Goal: Task Accomplishment & Management: Manage account settings

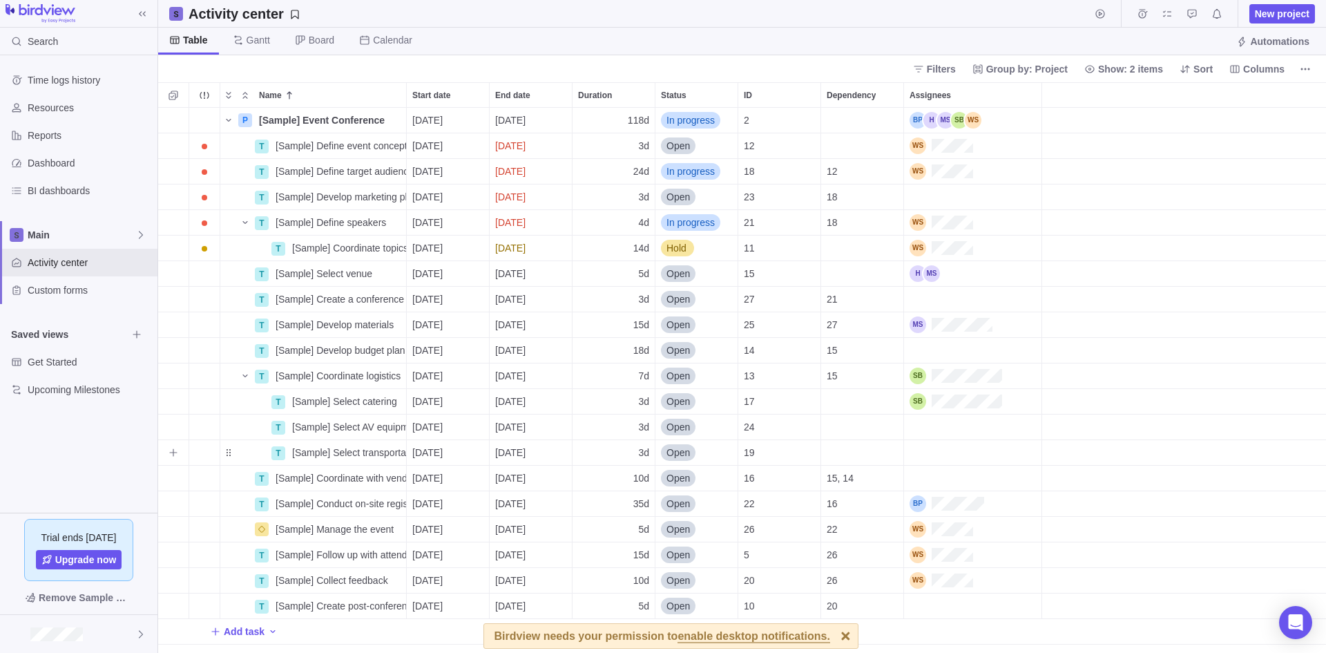
scroll to position [535, 1158]
click at [111, 630] on div at bounding box center [78, 634] width 157 height 38
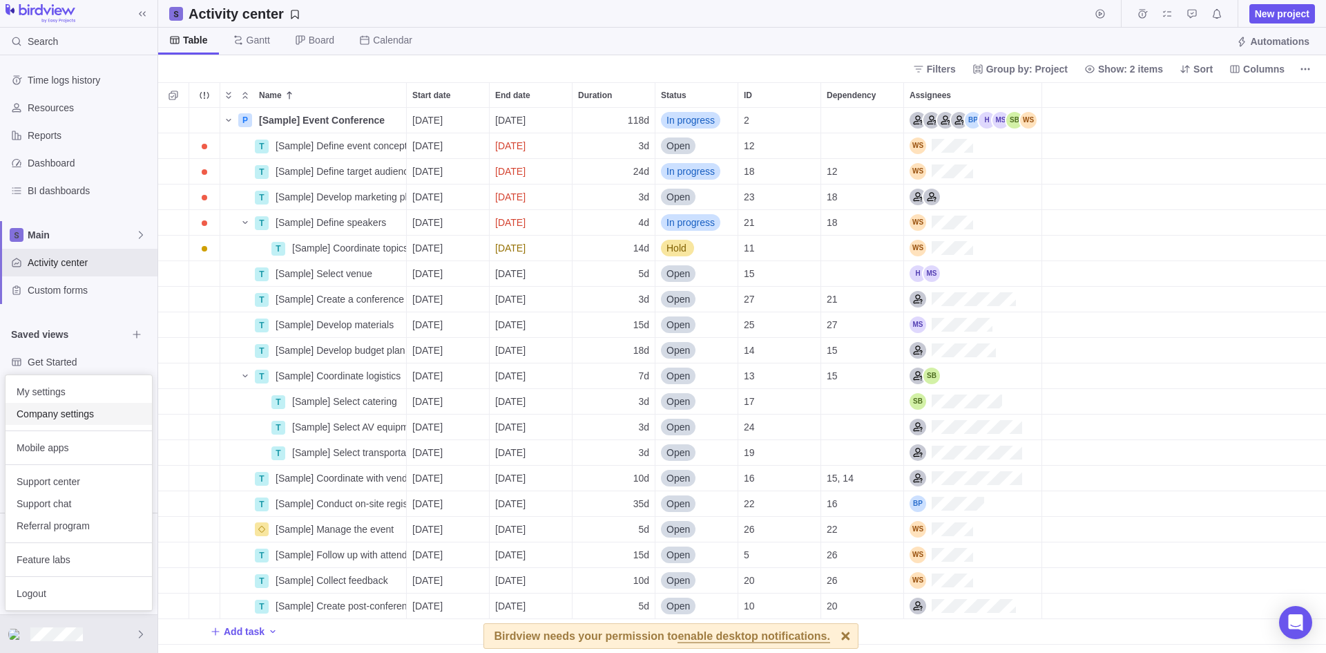
click at [96, 423] on div "Company settings" at bounding box center [79, 414] width 146 height 22
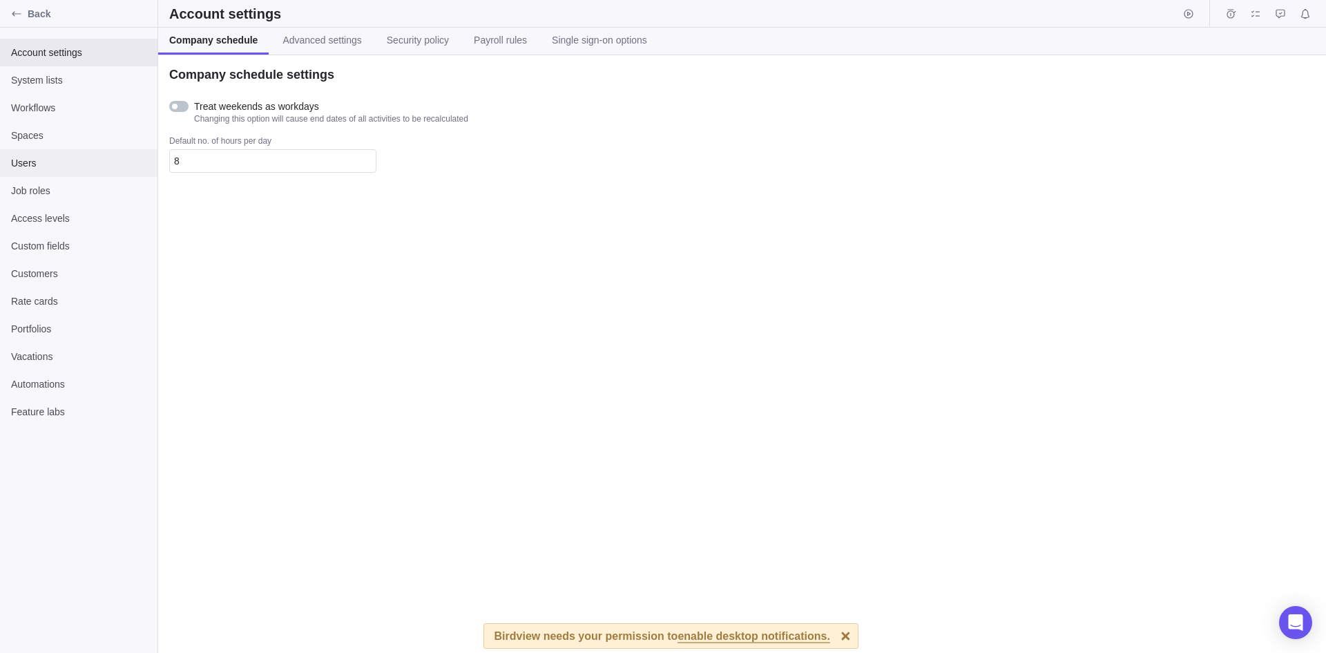
click at [64, 157] on span "Users" at bounding box center [78, 163] width 135 height 14
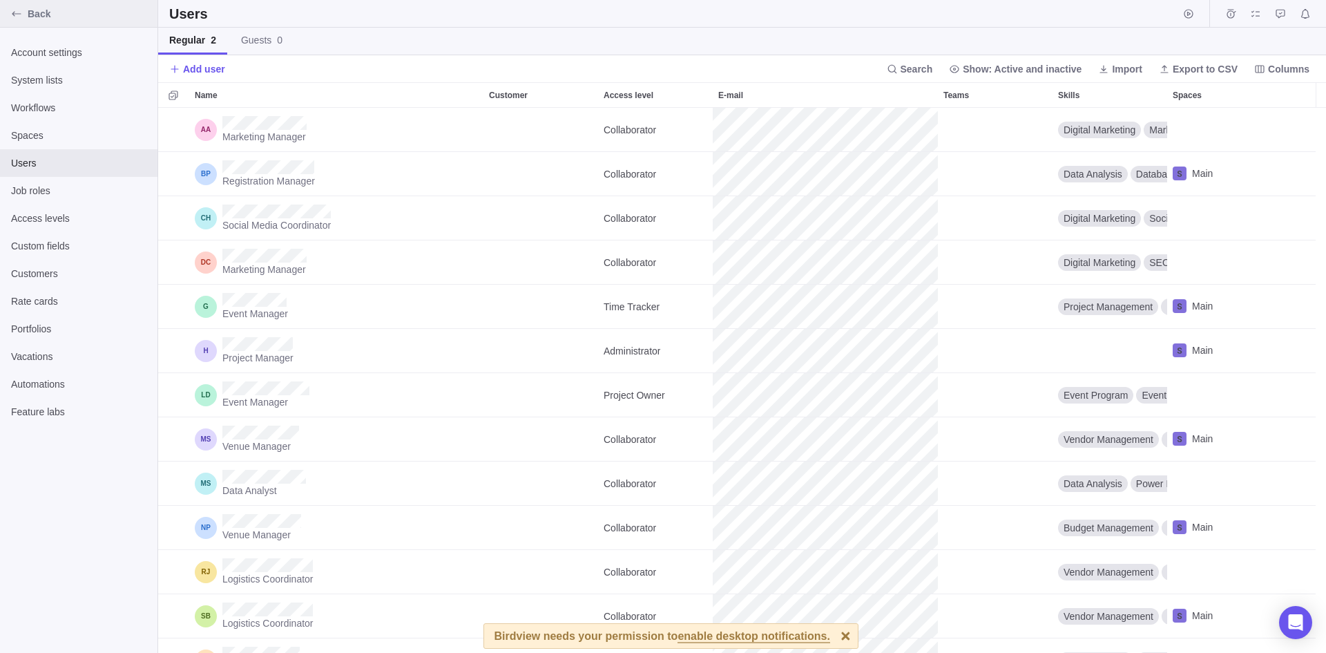
click at [78, 15] on span "Back" at bounding box center [90, 14] width 124 height 14
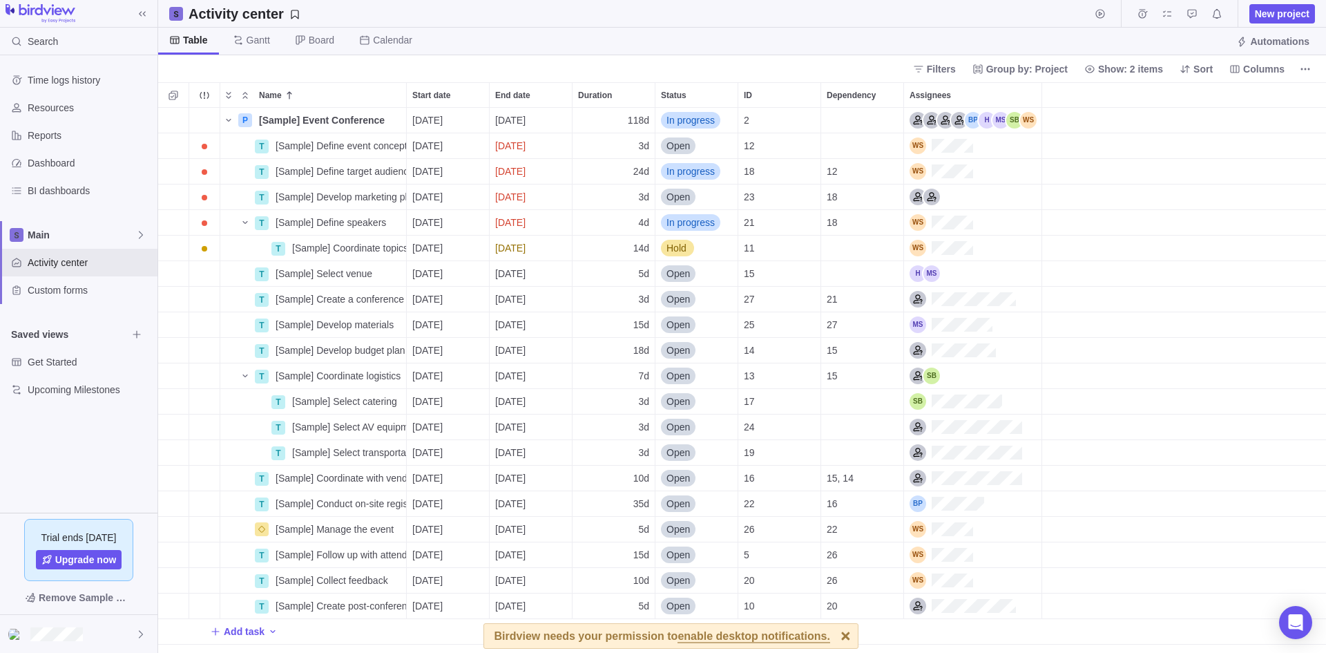
scroll to position [535, 1158]
click at [128, 633] on div at bounding box center [78, 634] width 157 height 38
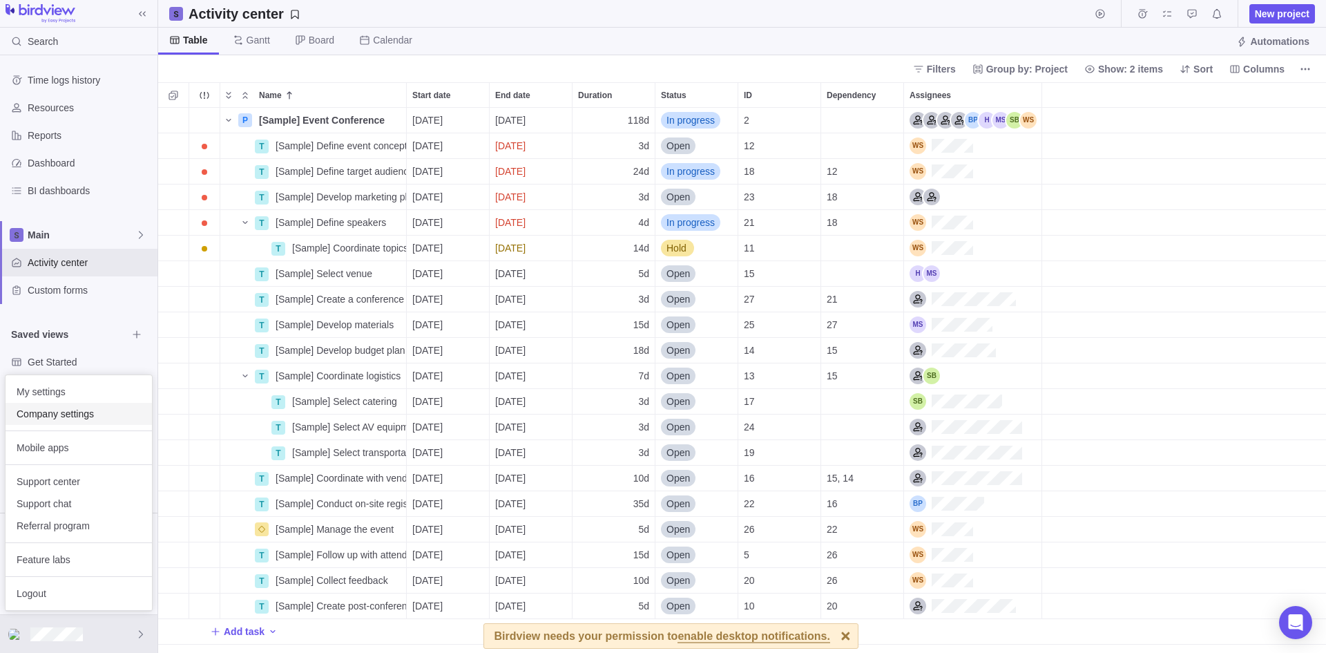
click at [94, 409] on span "Company settings" at bounding box center [79, 414] width 124 height 14
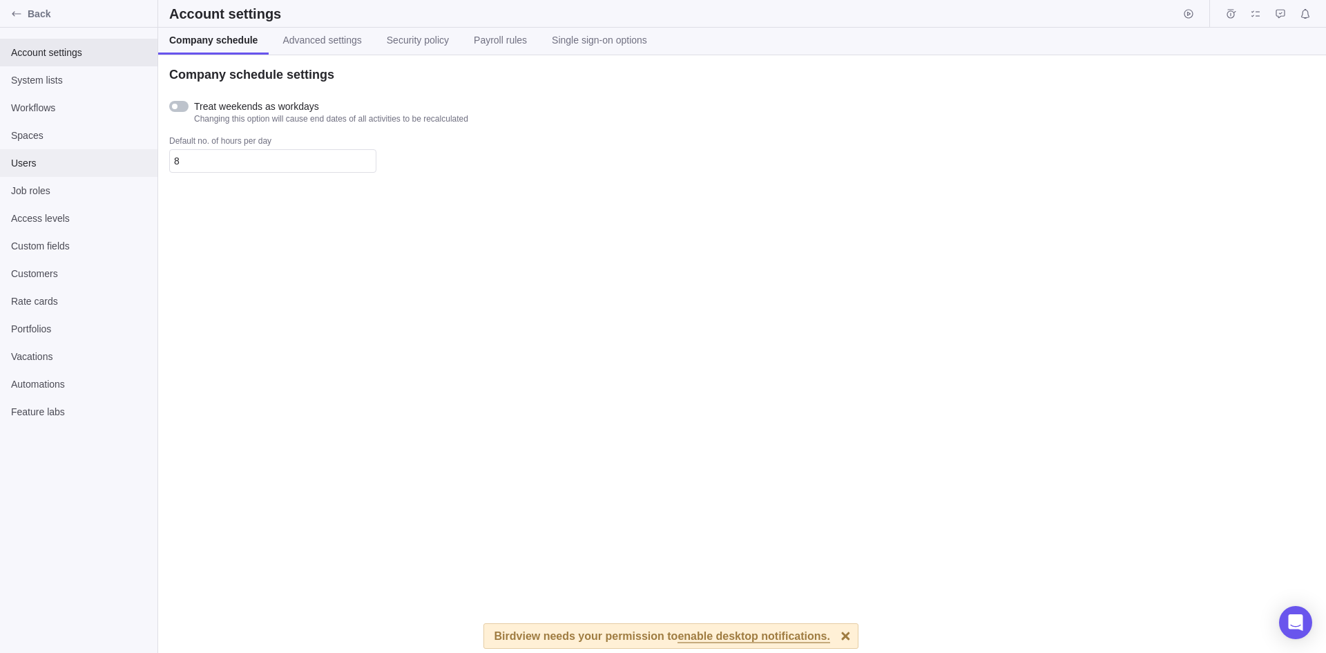
click at [83, 169] on span "Users" at bounding box center [78, 163] width 135 height 14
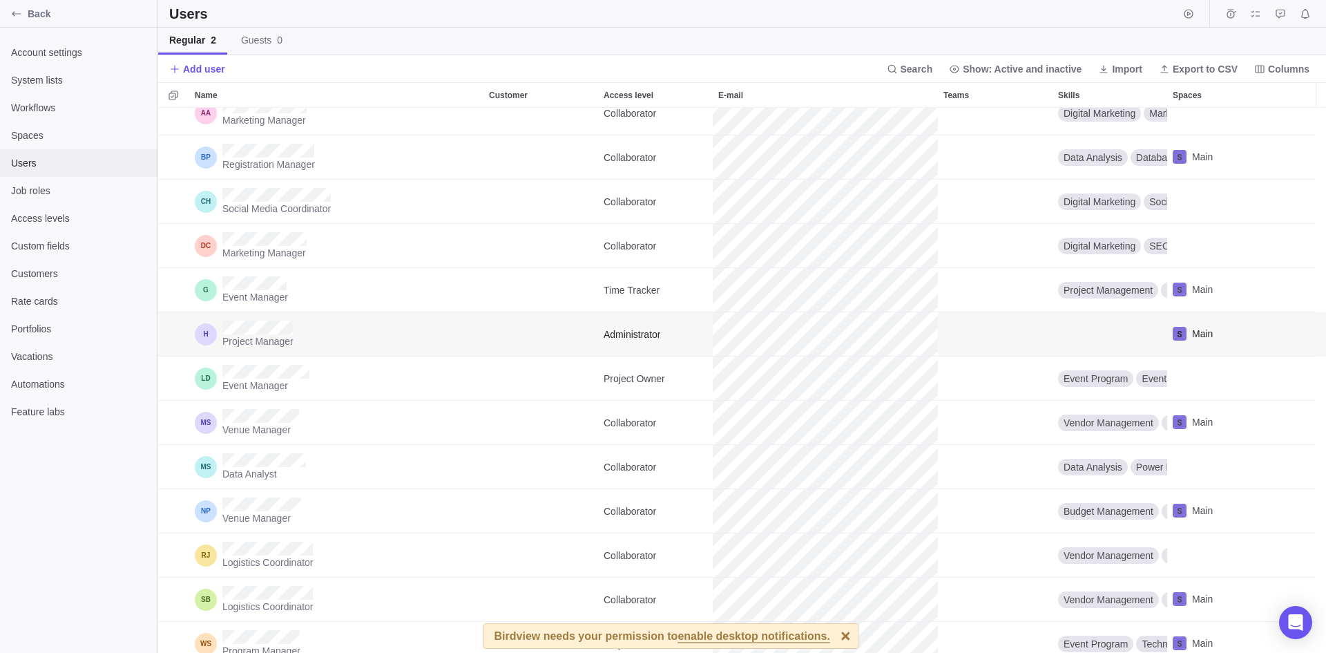
scroll to position [30, 0]
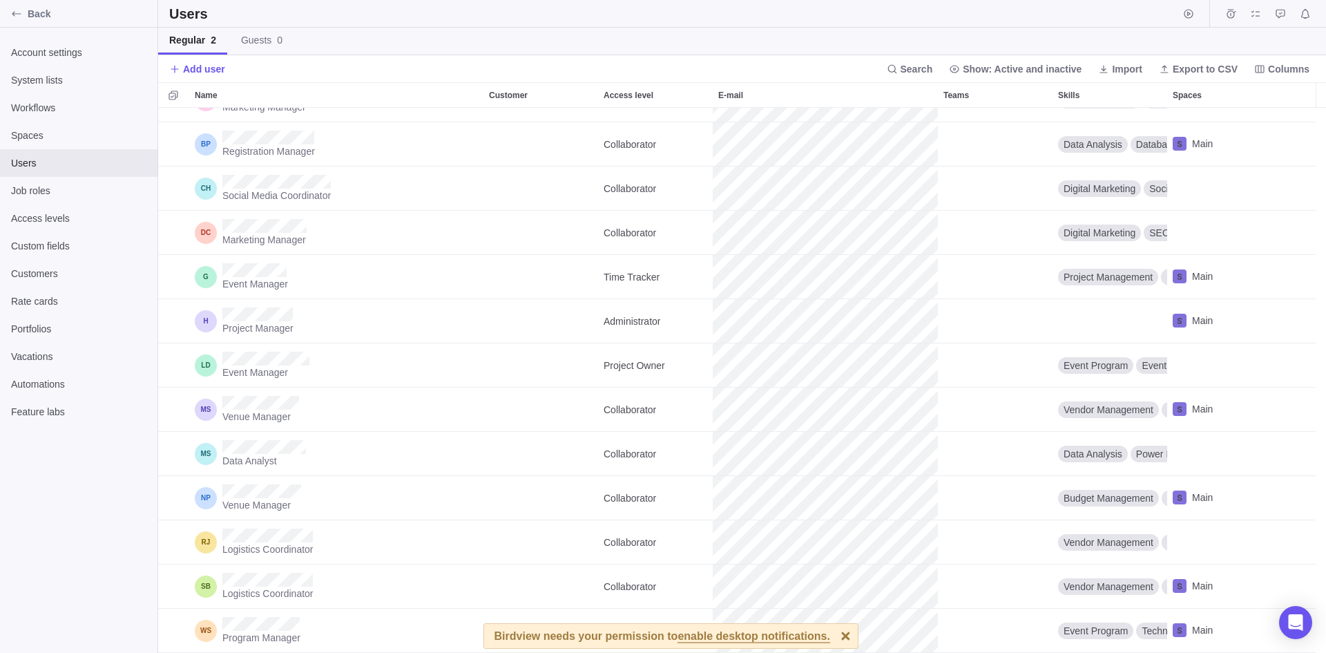
click at [834, 634] on div at bounding box center [846, 636] width 24 height 24
